Goal: Find specific page/section: Find specific page/section

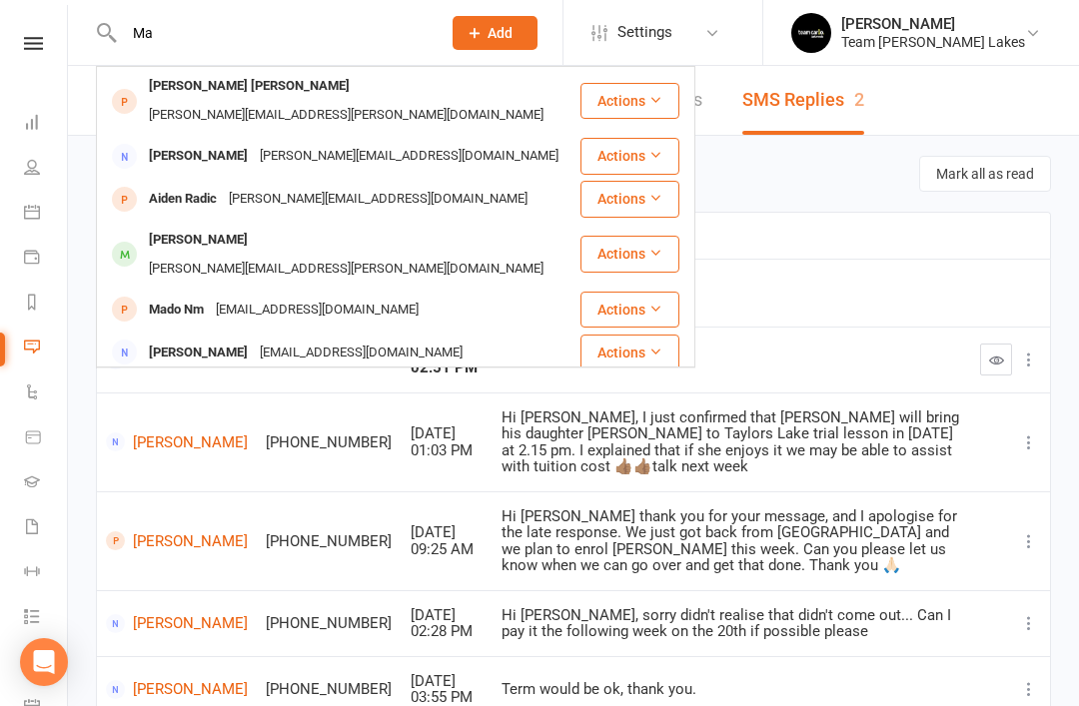
type input "M"
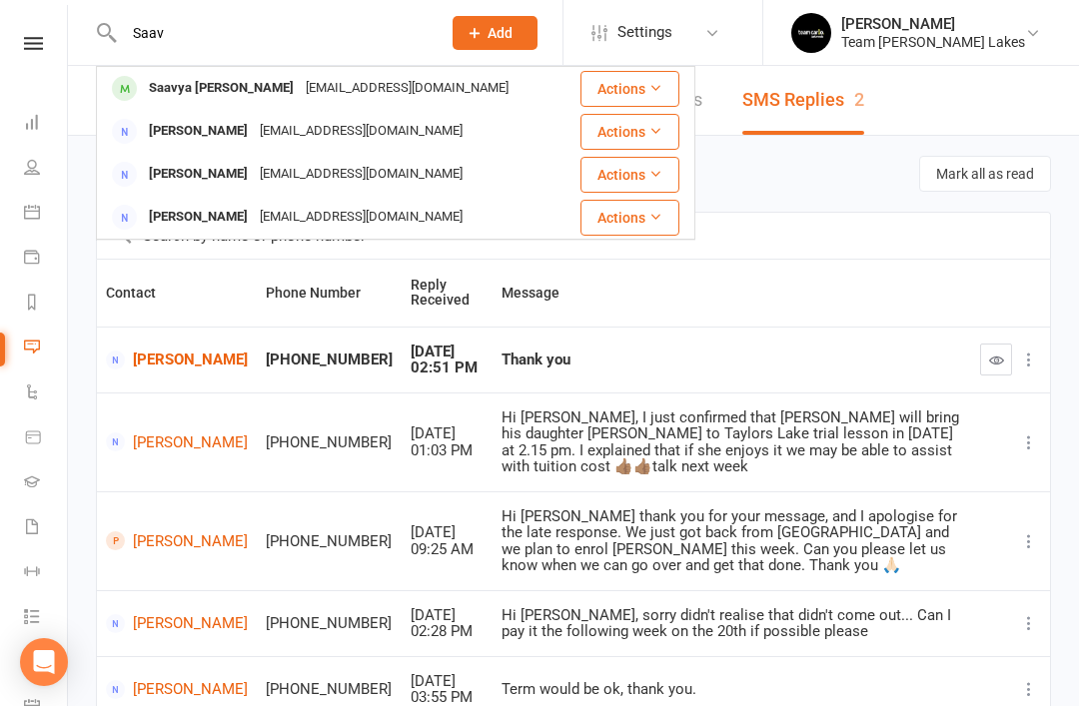
type input "Saab"
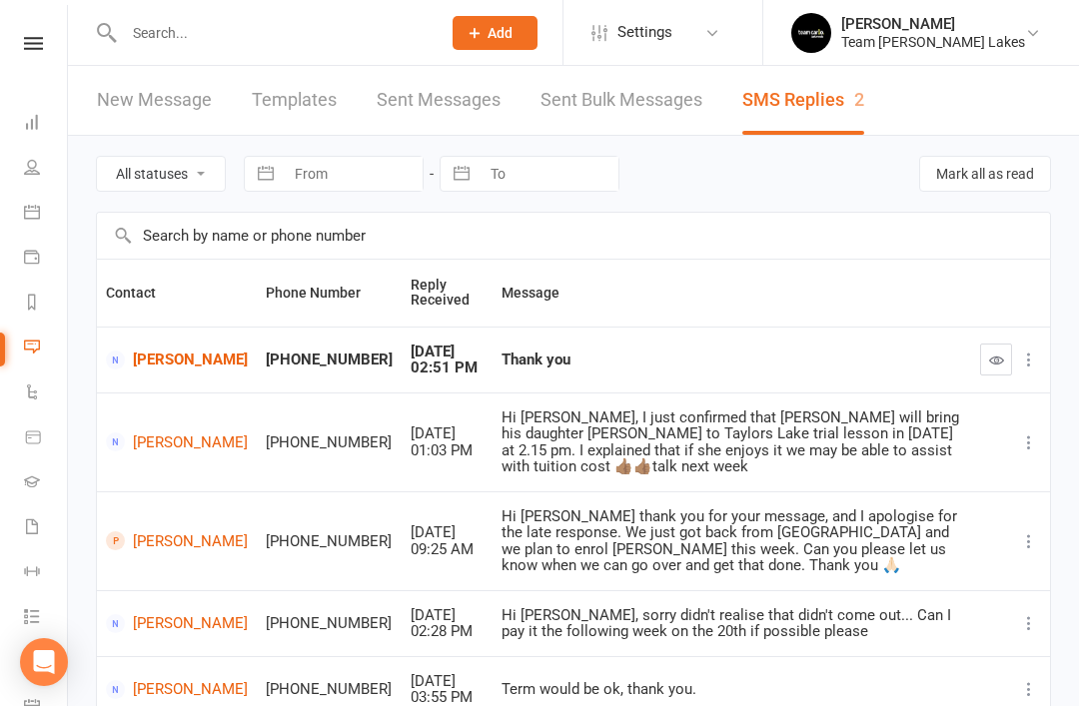
click at [209, 43] on input "text" at bounding box center [272, 33] width 309 height 28
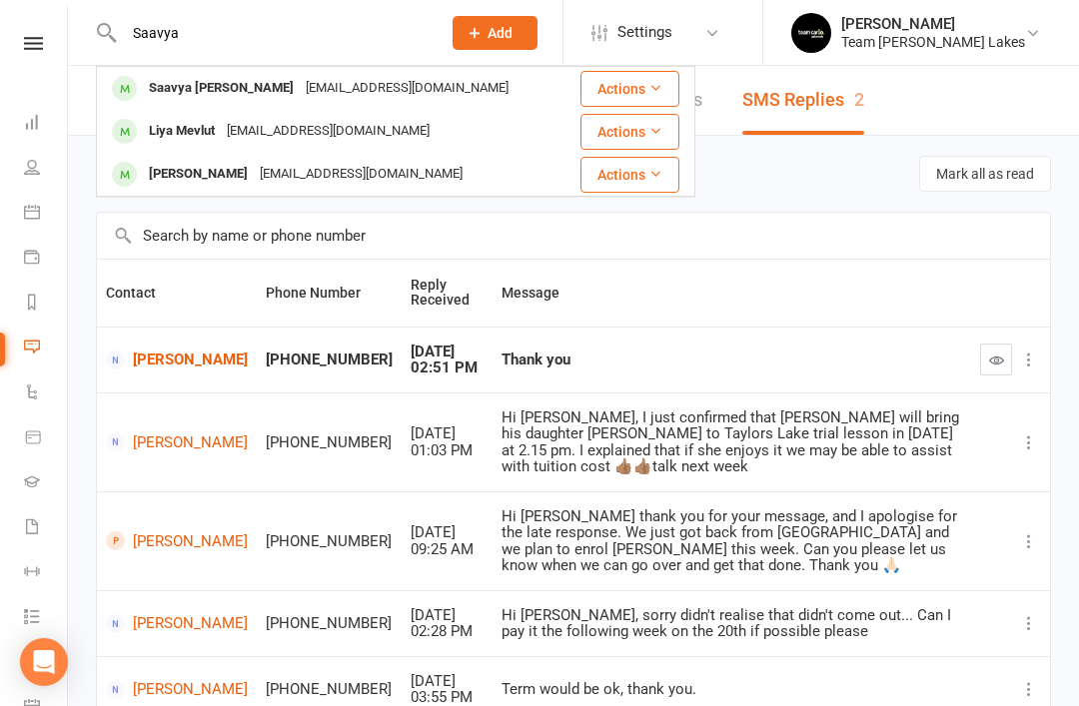
type input "Saavya"
click at [43, 218] on link "Calendar" at bounding box center [46, 214] width 45 height 45
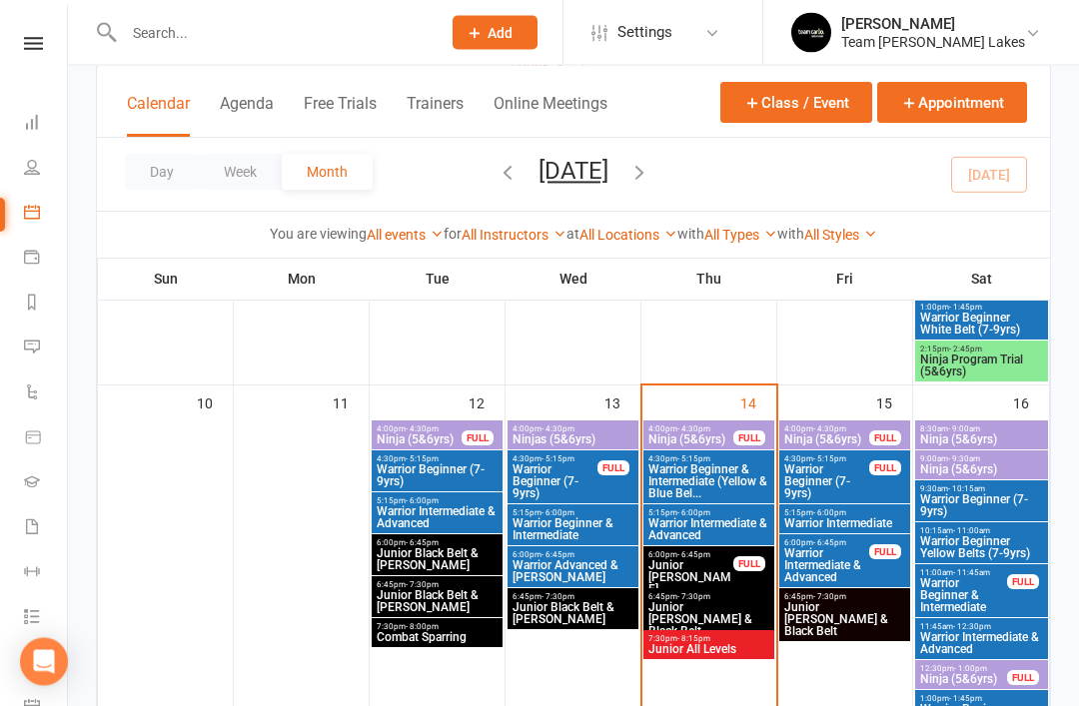
scroll to position [876, 0]
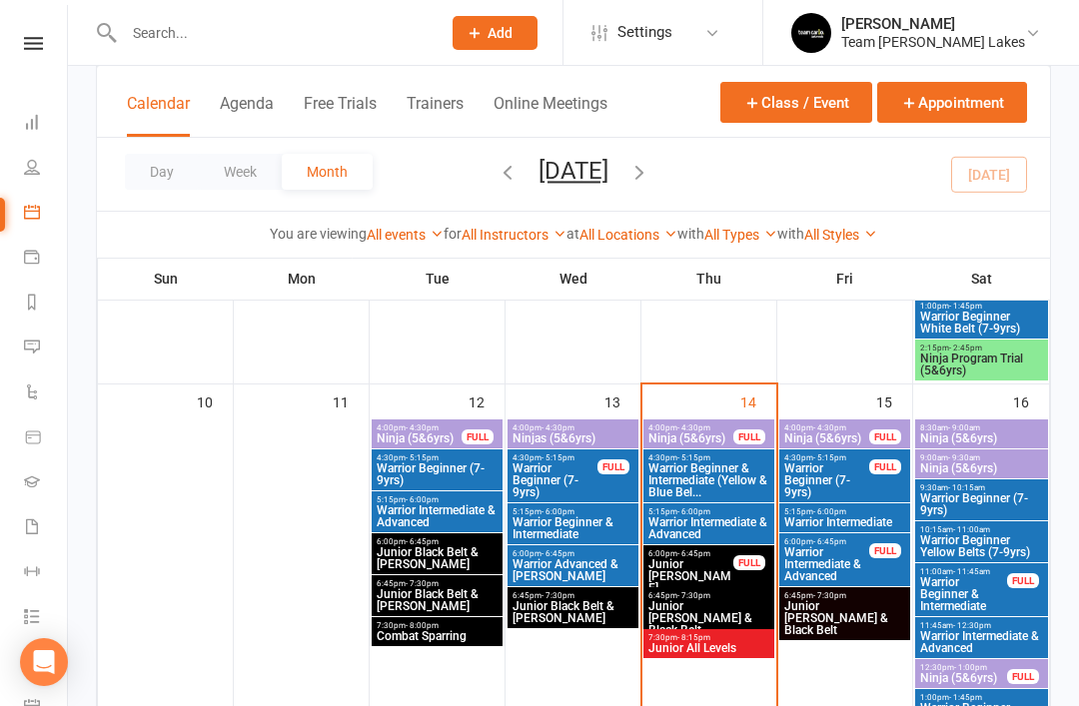
click at [700, 517] on span "Warrior Intermediate & Advanced" at bounding box center [708, 528] width 123 height 24
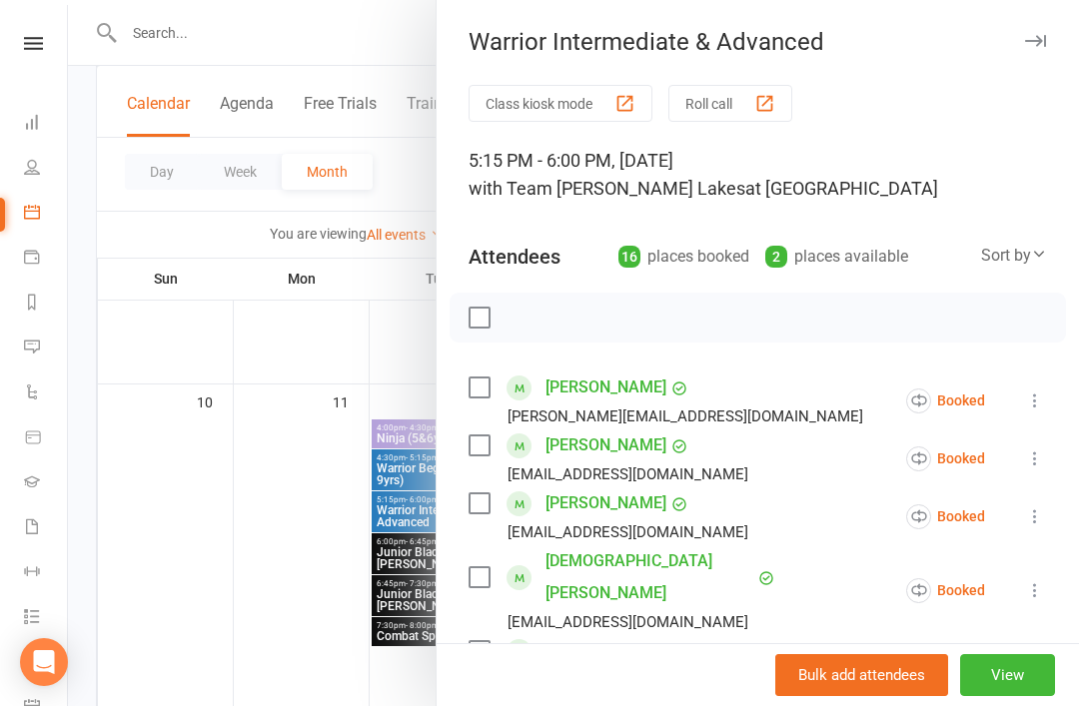
click at [1031, 40] on icon "button" at bounding box center [1035, 41] width 21 height 12
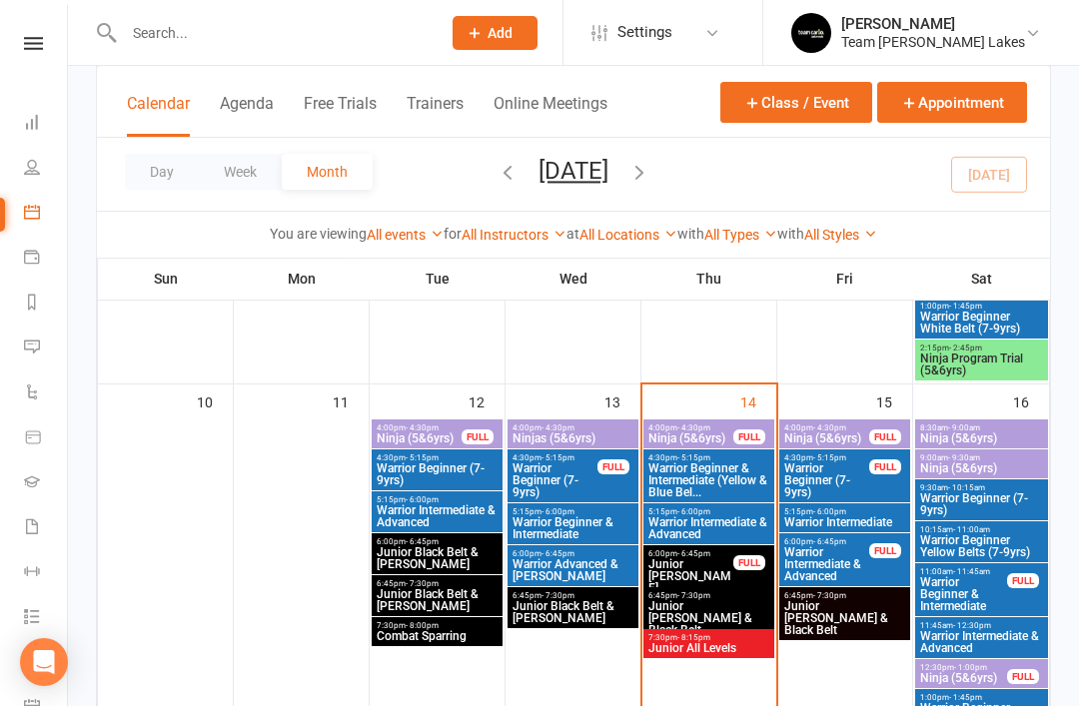
click at [728, 474] on span "Warrior Beginner & Intermediate (Yellow & Blue Bel..." at bounding box center [708, 481] width 123 height 36
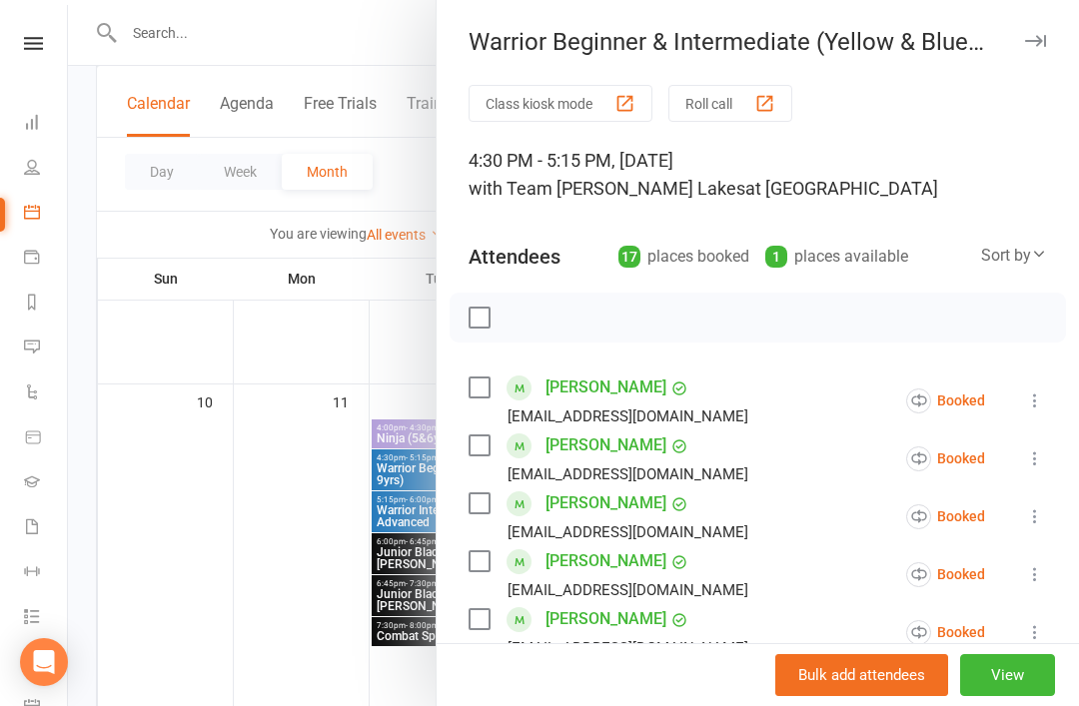
scroll to position [0, 0]
click at [1037, 35] on icon "button" at bounding box center [1035, 41] width 21 height 12
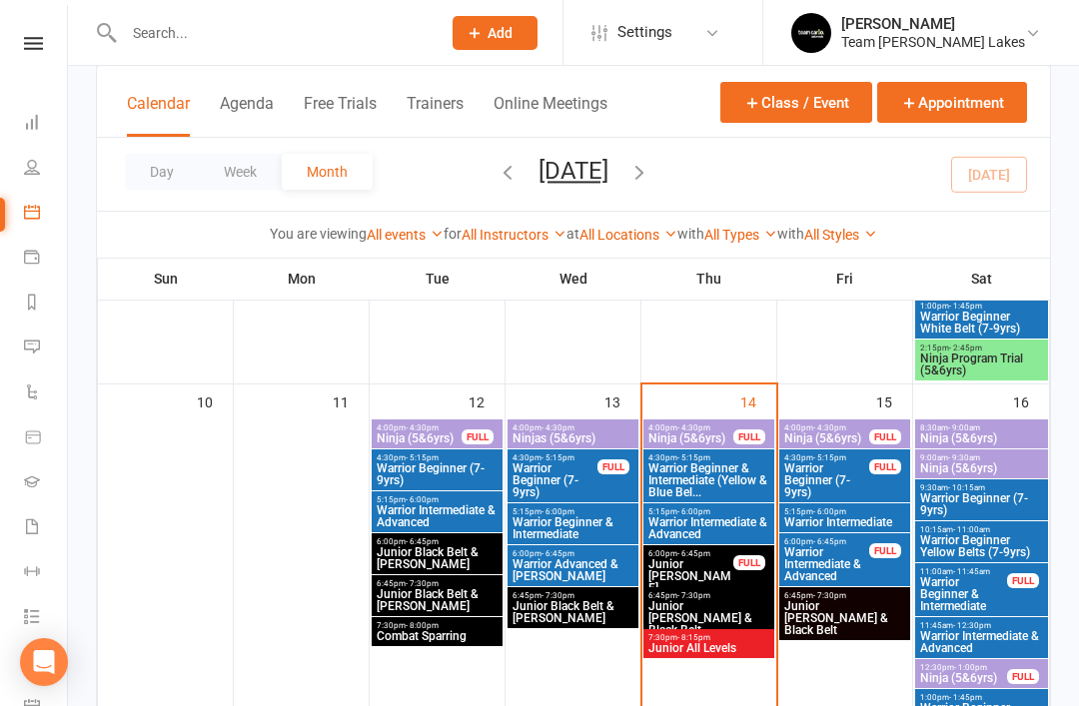
click at [580, 474] on span "Warrior Beginner (7-9yrs)" at bounding box center [555, 481] width 87 height 36
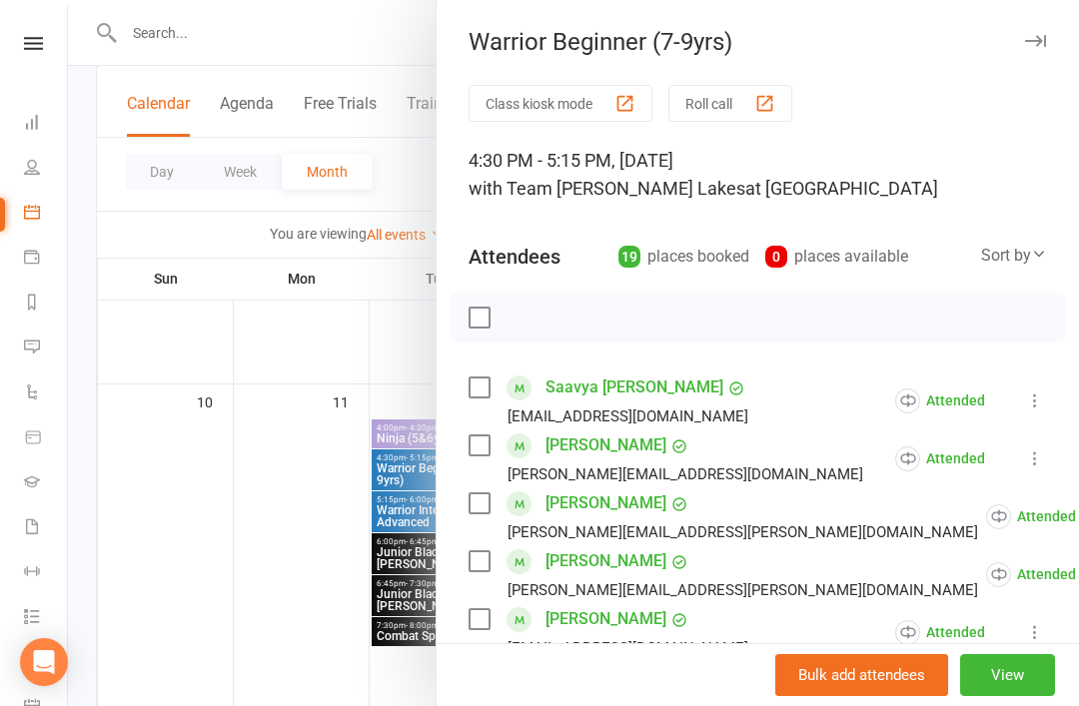
click at [617, 387] on link "Saavya [PERSON_NAME]" at bounding box center [634, 388] width 178 height 32
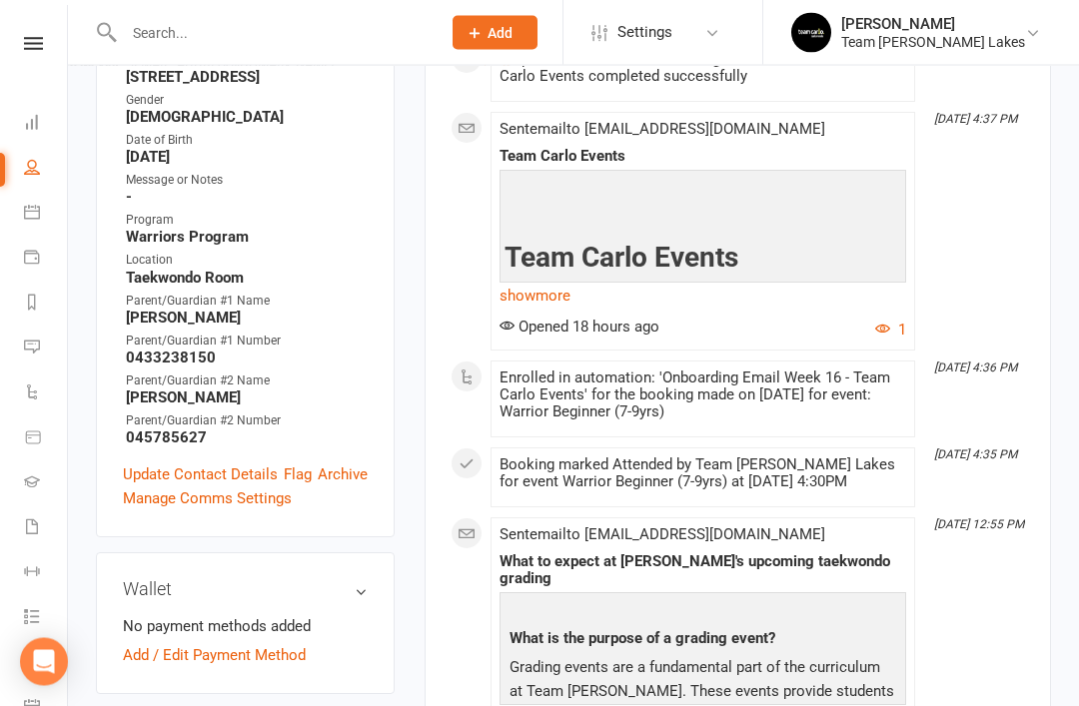
scroll to position [529, 0]
